Goal: Task Accomplishment & Management: Manage account settings

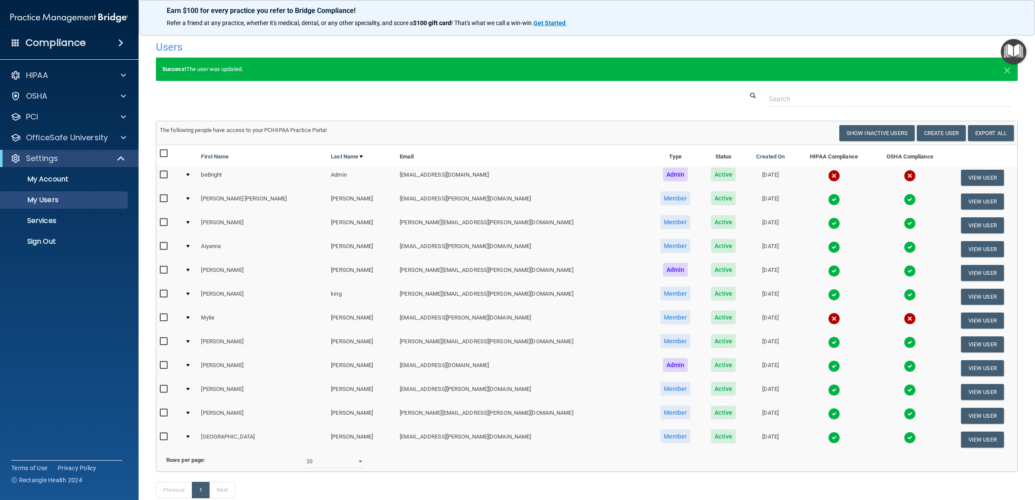
select select "20"
click at [54, 241] on p "Sign Out" at bounding box center [65, 241] width 118 height 9
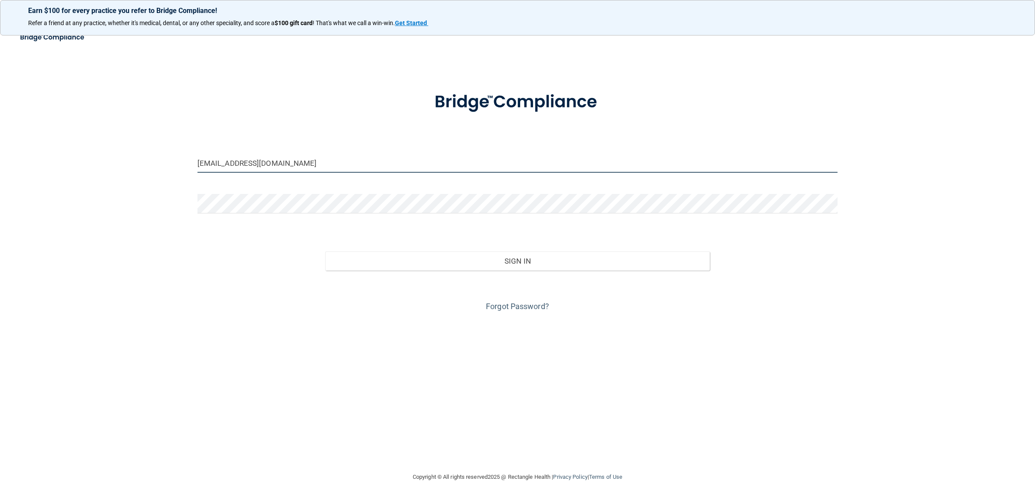
drag, startPoint x: 292, startPoint y: 165, endPoint x: 158, endPoint y: 173, distance: 134.5
click at [158, 173] on div "[EMAIL_ADDRESS][DOMAIN_NAME] Invalid email/password. You don't have permission …" at bounding box center [517, 249] width 1001 height 427
paste input "csne-beBright@beB"
type input "[EMAIL_ADDRESS][DOMAIN_NAME]"
click at [133, 228] on div "[EMAIL_ADDRESS][DOMAIN_NAME] Invalid email/password. You don't have permission …" at bounding box center [517, 249] width 1001 height 427
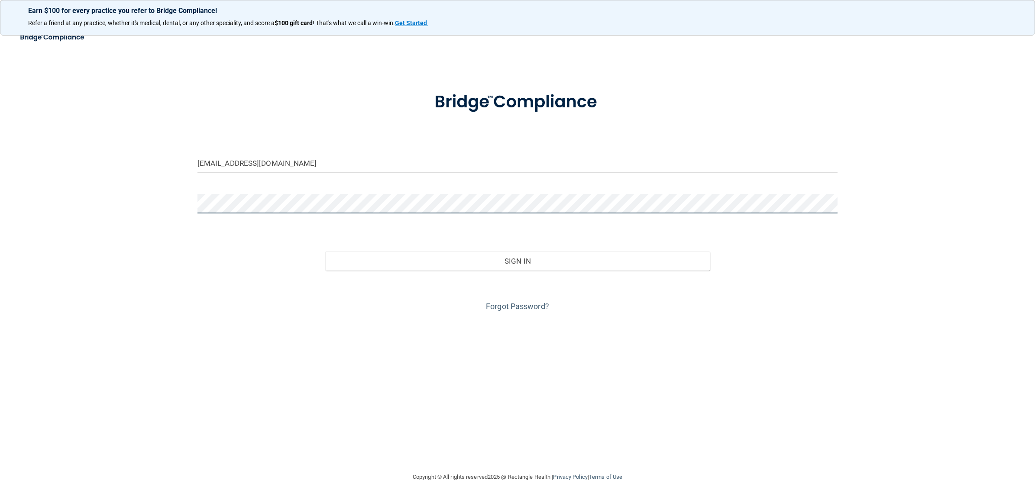
click at [143, 211] on div "[EMAIL_ADDRESS][DOMAIN_NAME] Invalid email/password. You don't have permission …" at bounding box center [517, 249] width 1001 height 427
click at [135, 259] on div "[EMAIL_ADDRESS][DOMAIN_NAME] Invalid email/password. You don't have permission …" at bounding box center [517, 249] width 1001 height 427
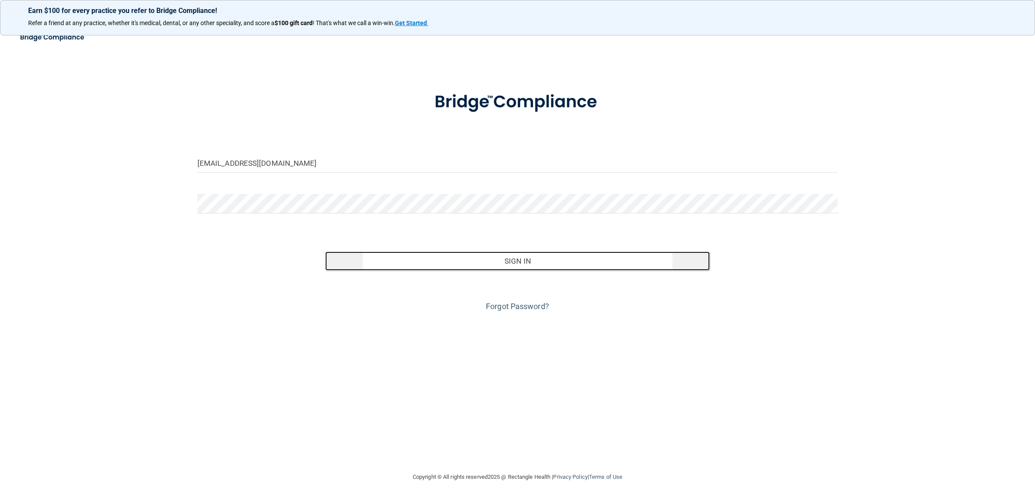
click at [497, 260] on button "Sign In" at bounding box center [517, 261] width 384 height 19
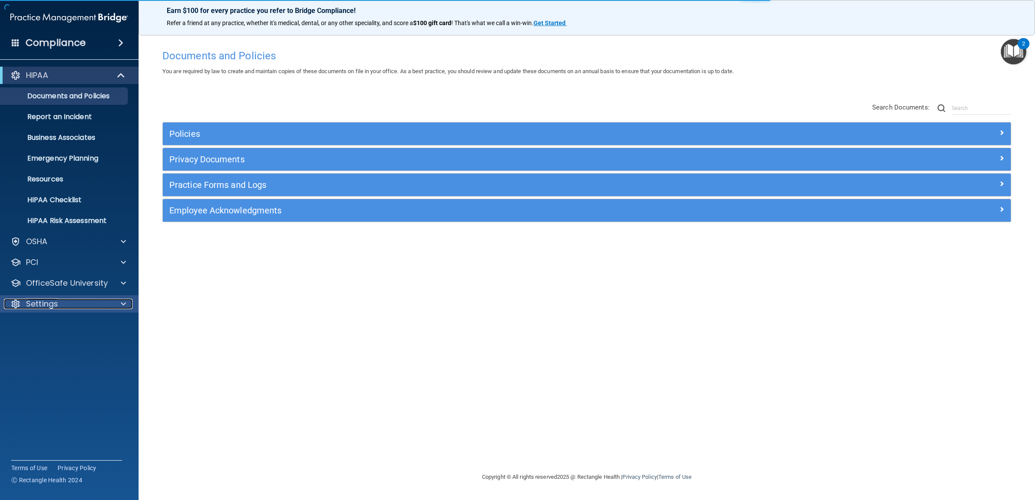
click at [64, 299] on div "Settings" at bounding box center [57, 304] width 107 height 10
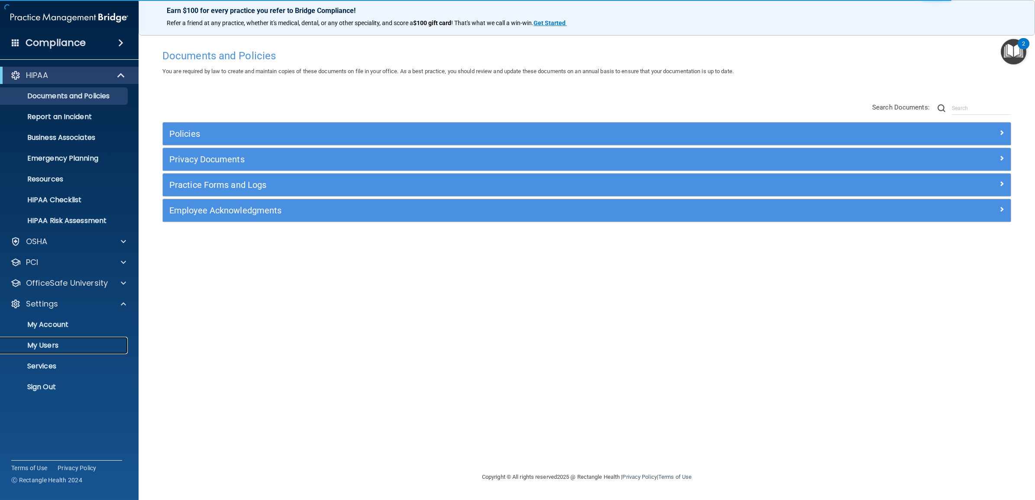
click at [40, 347] on p "My Users" at bounding box center [65, 345] width 118 height 9
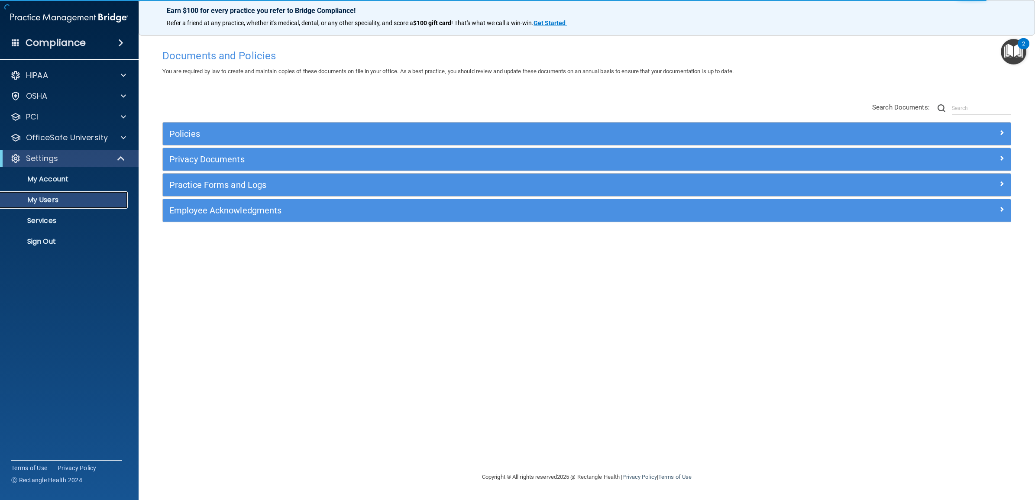
select select "20"
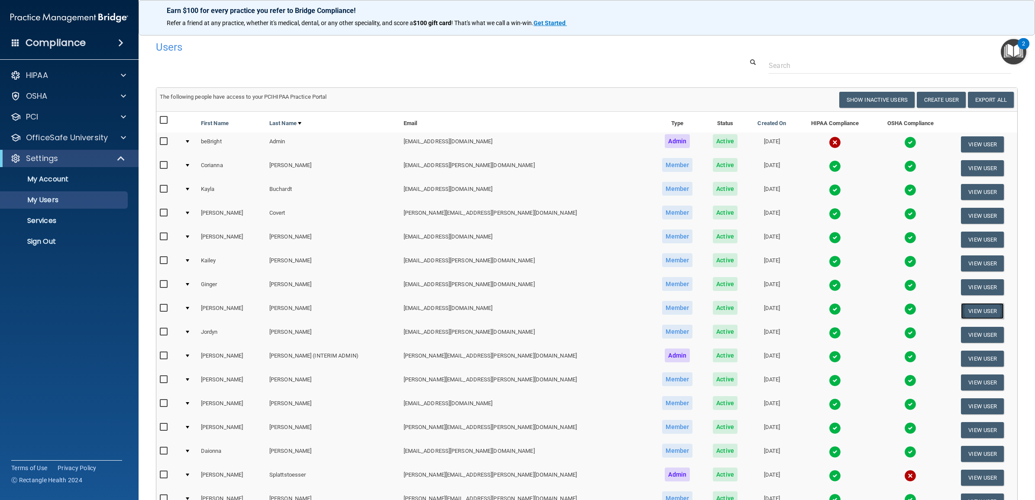
click at [965, 307] on button "View User" at bounding box center [982, 311] width 43 height 16
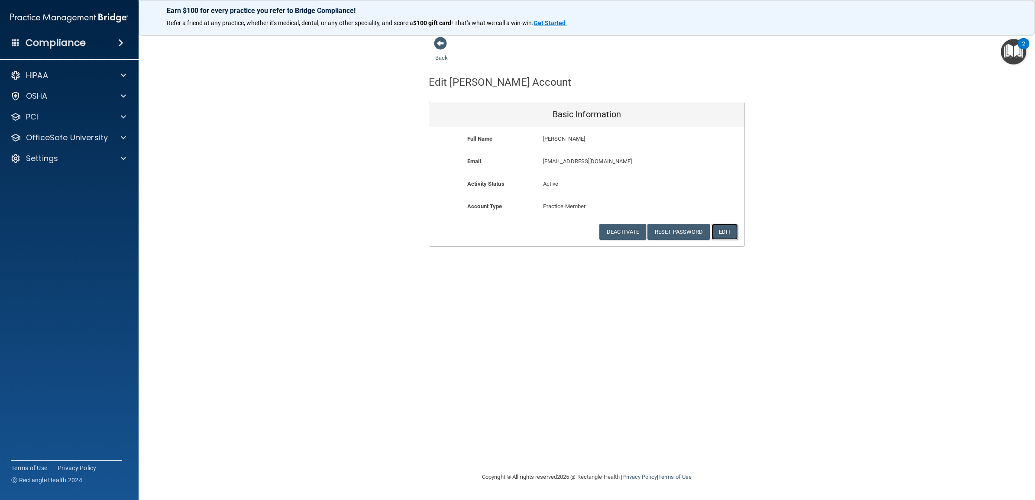
click at [720, 232] on button "Edit" at bounding box center [725, 232] width 26 height 16
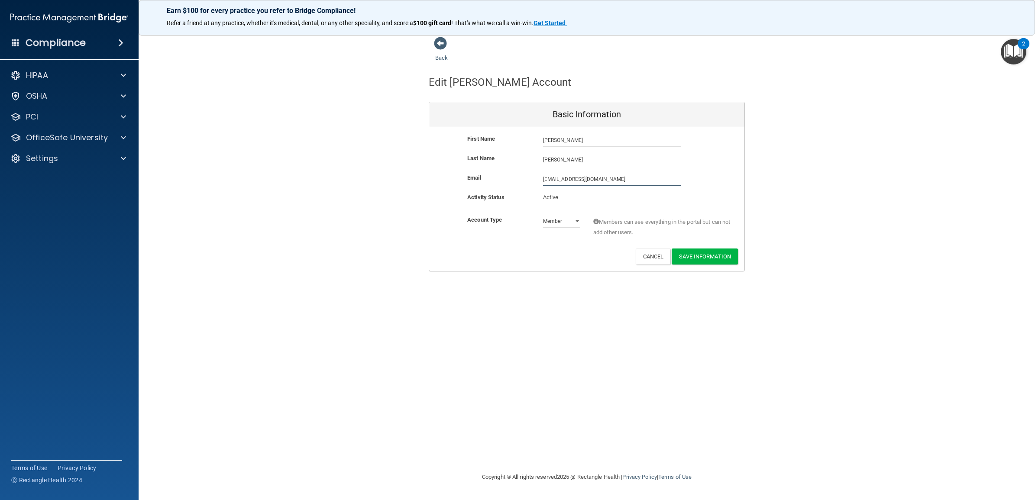
drag, startPoint x: 609, startPoint y: 176, endPoint x: 525, endPoint y: 182, distance: 84.2
click at [525, 182] on div "Email [EMAIL_ADDRESS][DOMAIN_NAME] [EMAIL_ADDRESS][DOMAIN_NAME]" at bounding box center [586, 179] width 315 height 13
paste input "[PERSON_NAME].[PERSON_NAME]@campsmile"
type input "[PERSON_NAME][EMAIL_ADDRESS][PERSON_NAME][DOMAIN_NAME]"
click at [701, 262] on button "Save Information" at bounding box center [705, 257] width 66 height 16
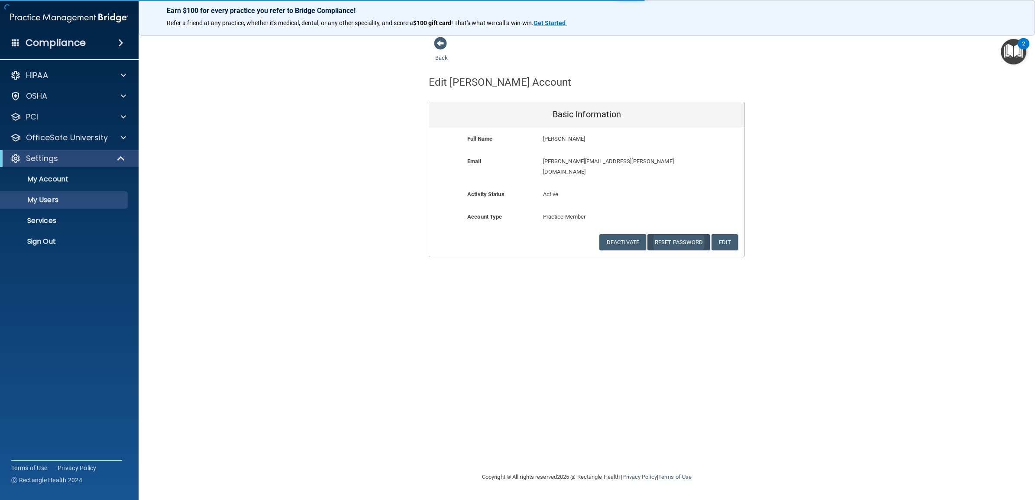
select select "20"
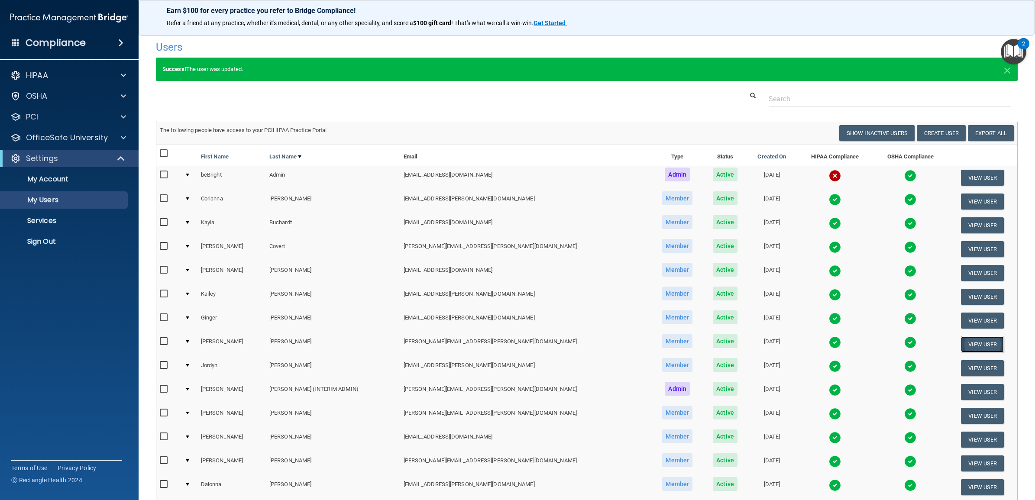
click at [961, 337] on button "View User" at bounding box center [982, 345] width 43 height 16
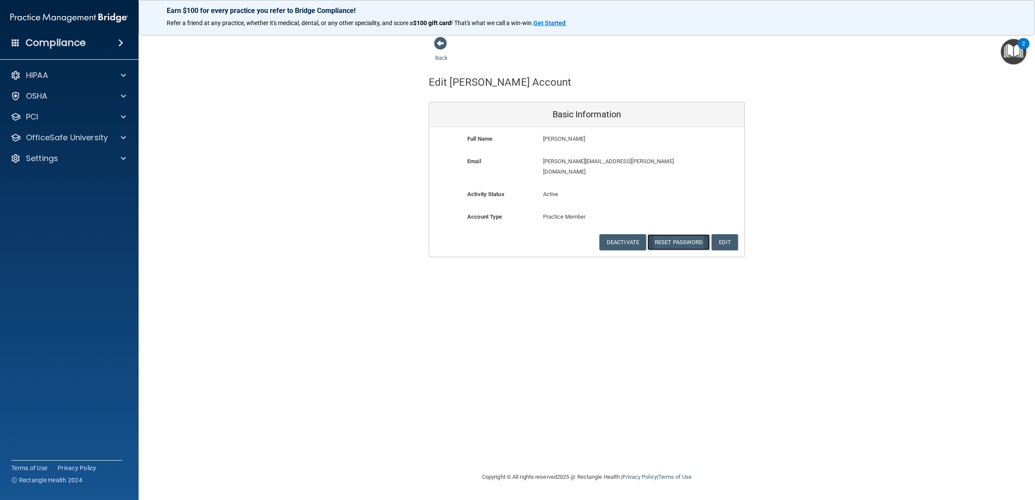
click at [671, 234] on button "Reset Password" at bounding box center [679, 242] width 62 height 16
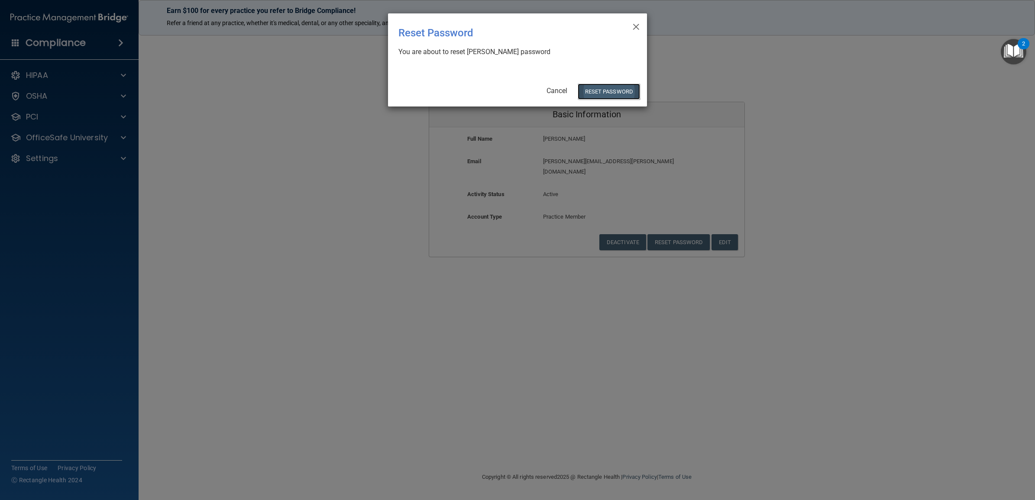
click at [604, 92] on button "Reset Password" at bounding box center [609, 92] width 62 height 16
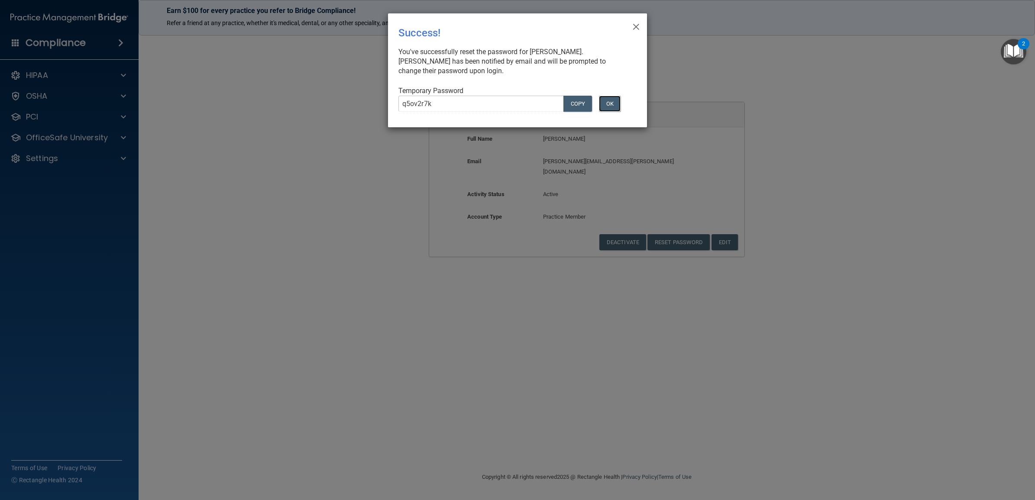
click at [615, 104] on button "OK" at bounding box center [610, 104] width 22 height 16
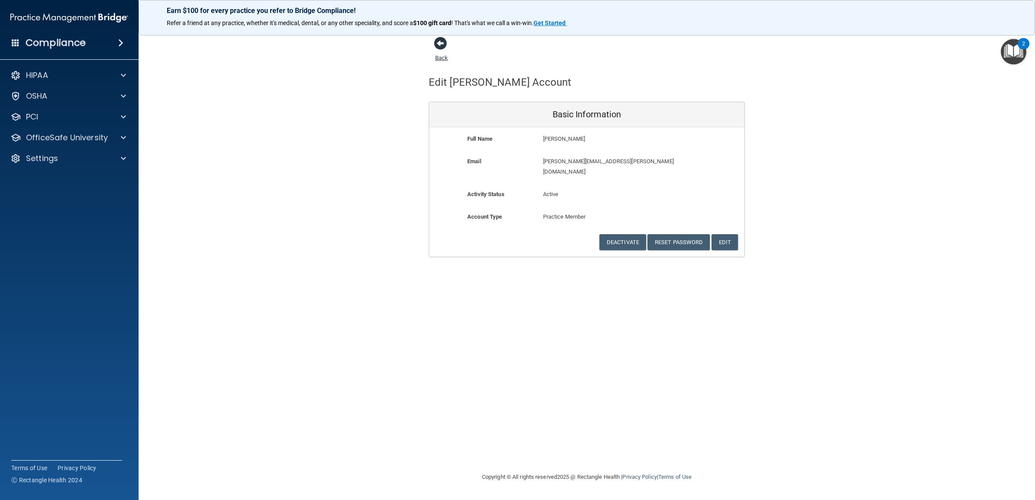
click at [443, 55] on link "Back" at bounding box center [441, 52] width 13 height 17
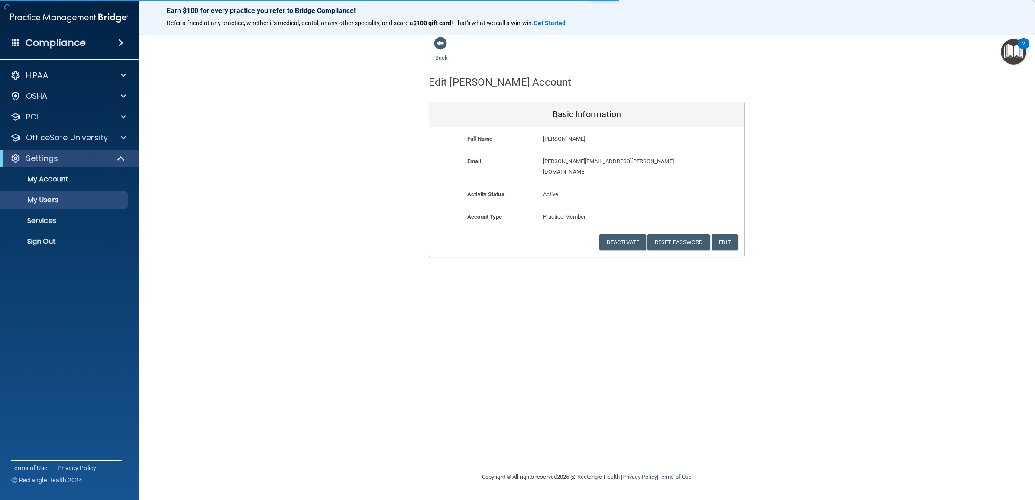
select select "20"
